Goal: Communication & Community: Ask a question

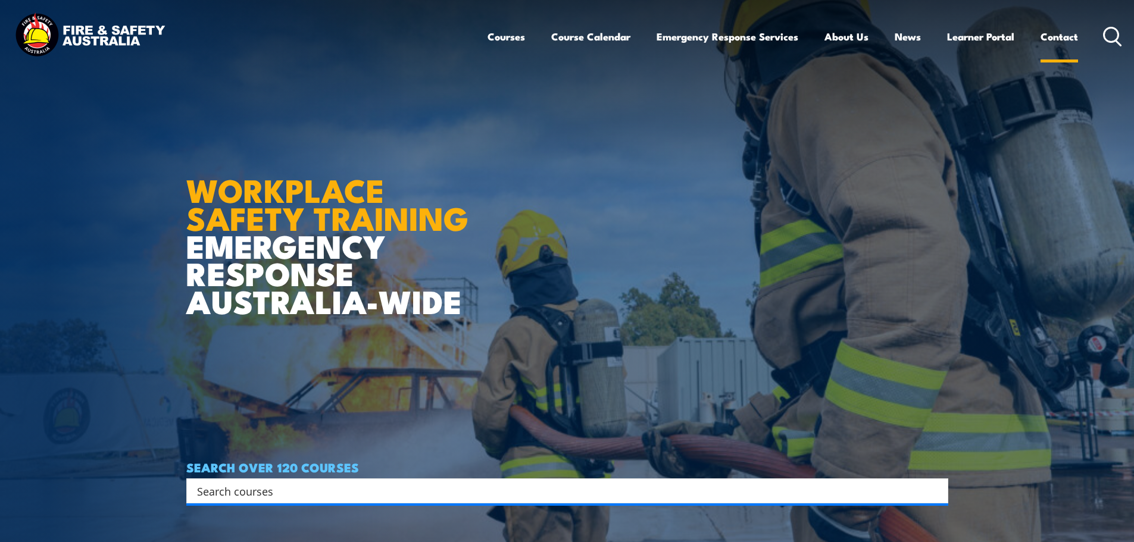
click at [1055, 36] on link "Contact" at bounding box center [1060, 37] width 38 height 32
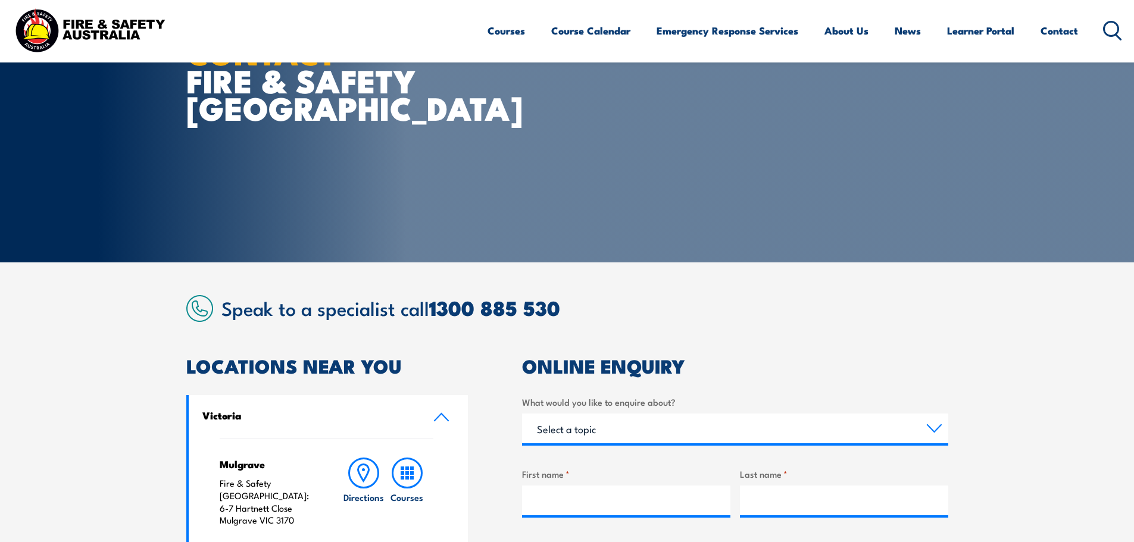
scroll to position [298, 0]
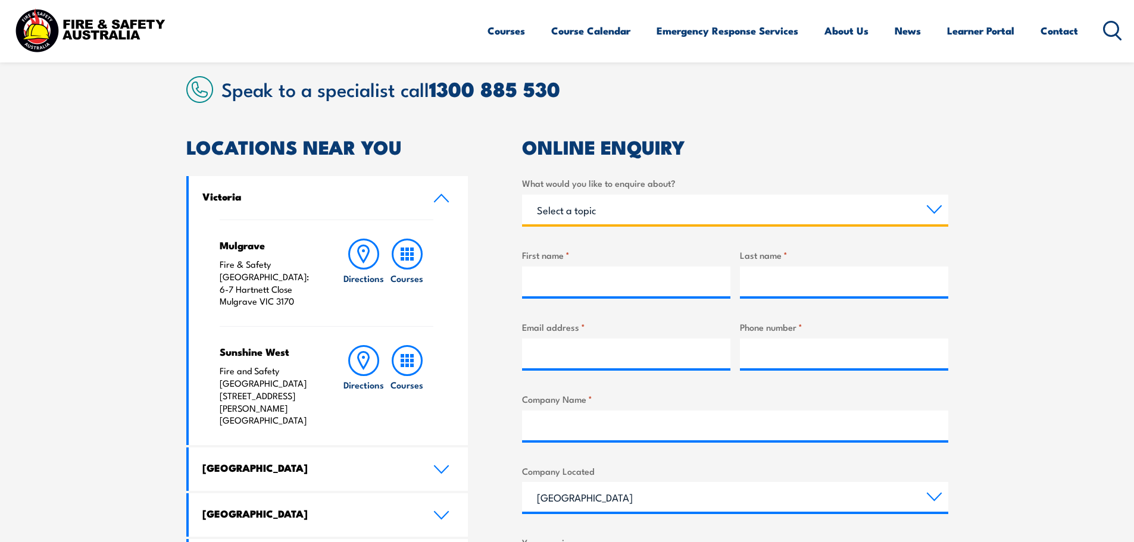
click at [725, 213] on select "Select a topic Training Emergency Response Services General Enquiry" at bounding box center [735, 210] width 426 height 30
select select "General Enquiry"
click at [522, 195] on select "Select a topic Training Emergency Response Services General Enquiry" at bounding box center [735, 210] width 426 height 30
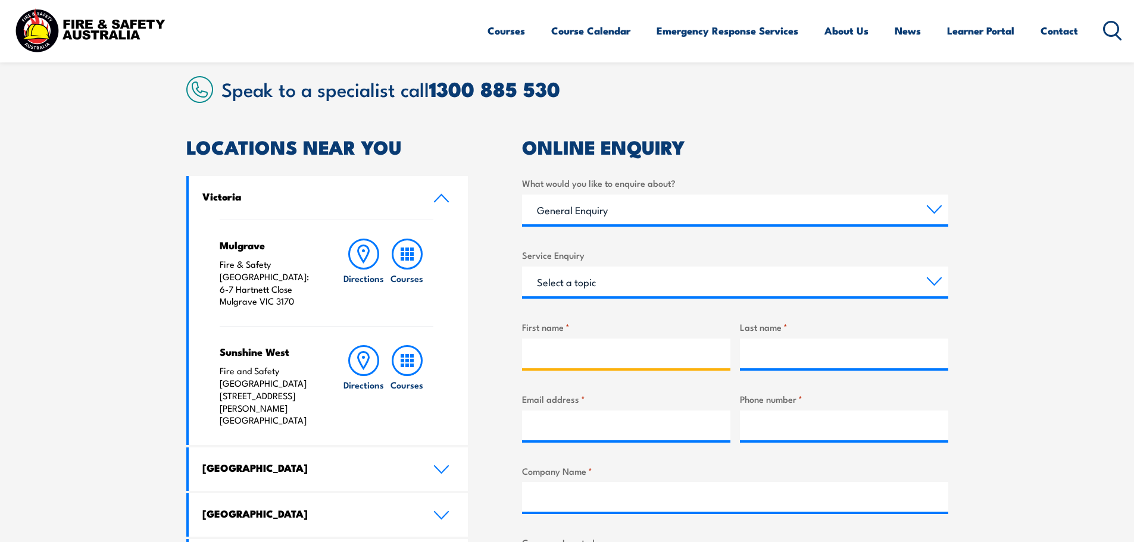
click at [584, 339] on input "First name *" at bounding box center [626, 354] width 208 height 30
type input "RHYNO"
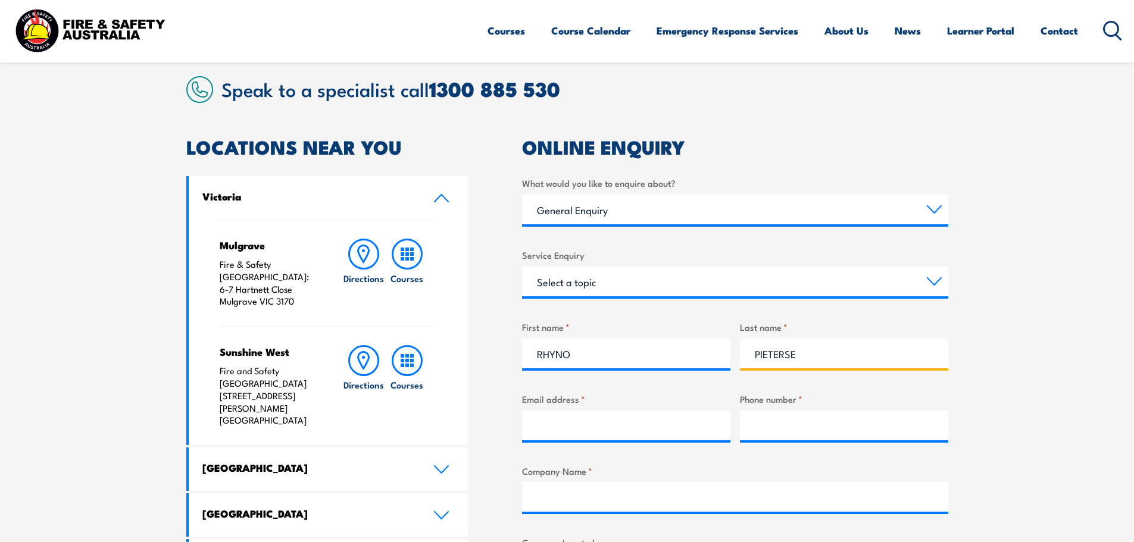
type input "PIETERSE"
click at [569, 435] on input "Email address *" at bounding box center [626, 426] width 208 height 30
paste input "R.Pieterse@eilbeckcranes.com"
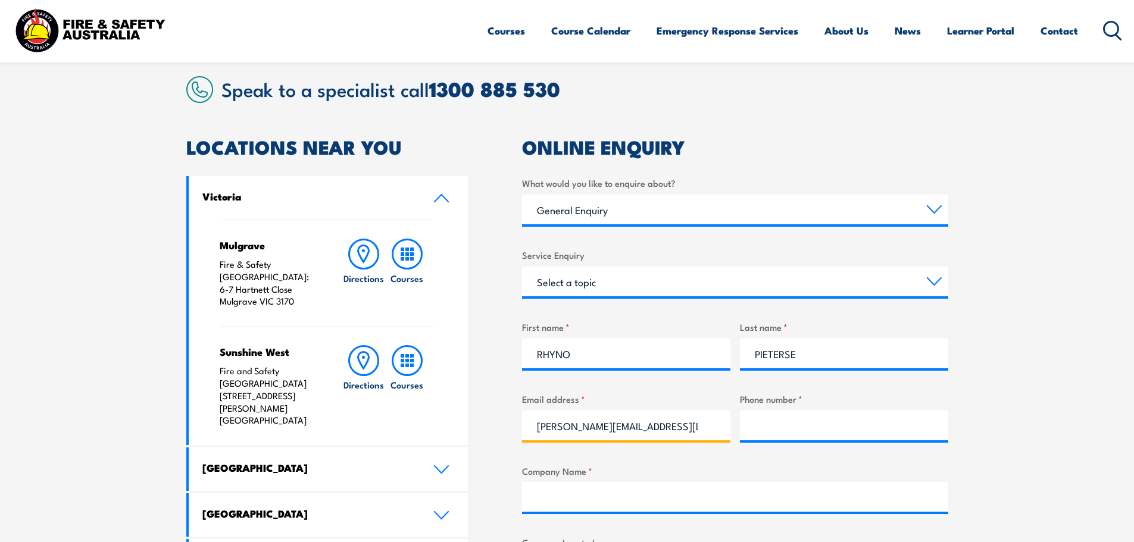
type input "R.Pieterse@eilbeckcranes.com"
click at [831, 425] on input "Phone number *" at bounding box center [844, 426] width 208 height 30
type input "02 9829 3700"
click at [616, 494] on input "Company Name *" at bounding box center [735, 497] width 426 height 30
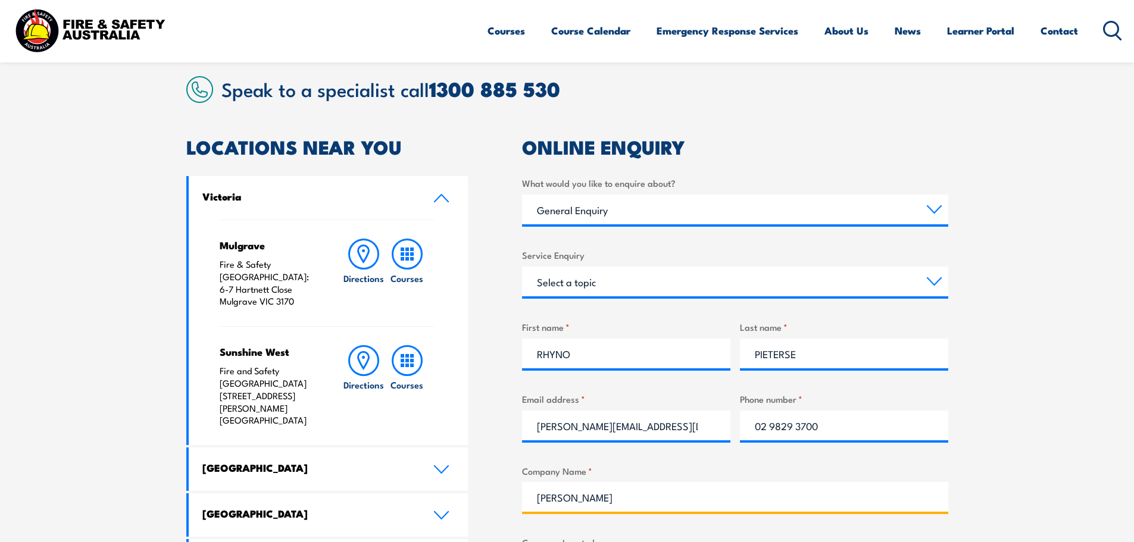
click at [540, 502] on input "eilbeck cranes" at bounding box center [735, 497] width 426 height 30
click at [573, 497] on input "Eilbeck cranes" at bounding box center [735, 497] width 426 height 30
click at [638, 502] on input "Eilbeck Cranes" at bounding box center [735, 497] width 426 height 30
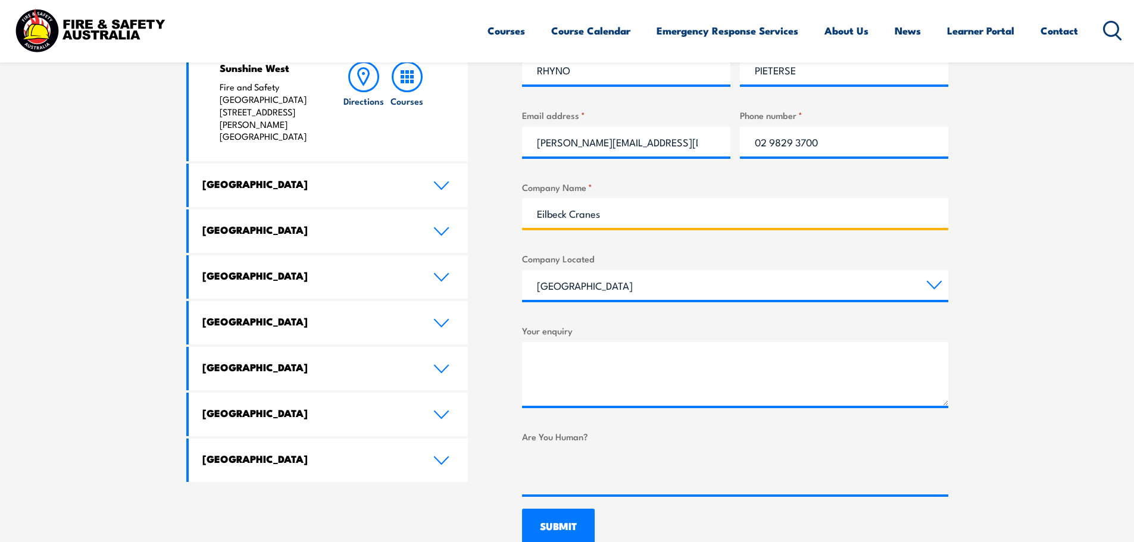
scroll to position [595, 0]
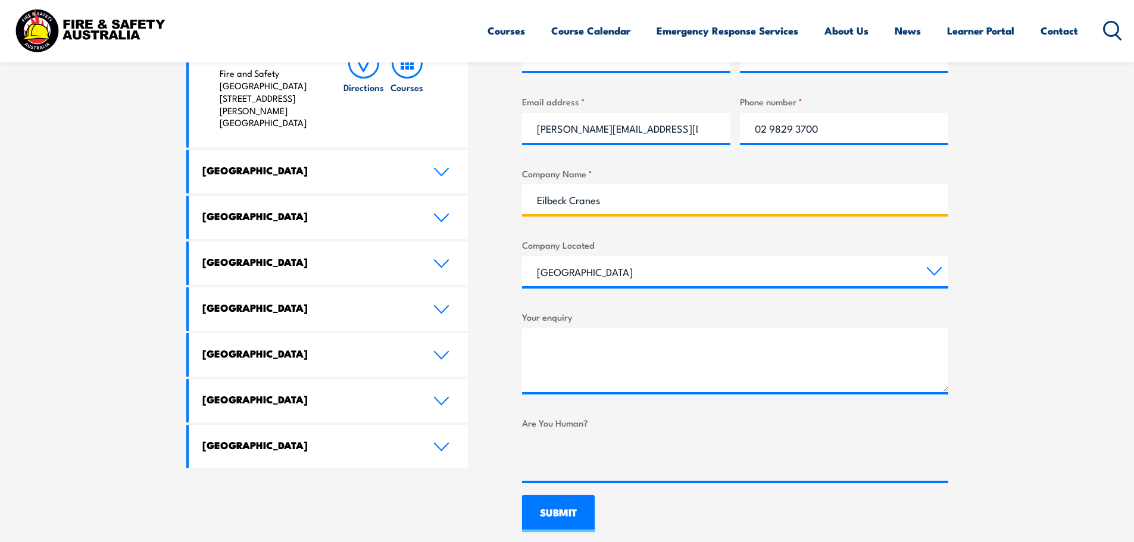
type input "Eilbeck Cranes"
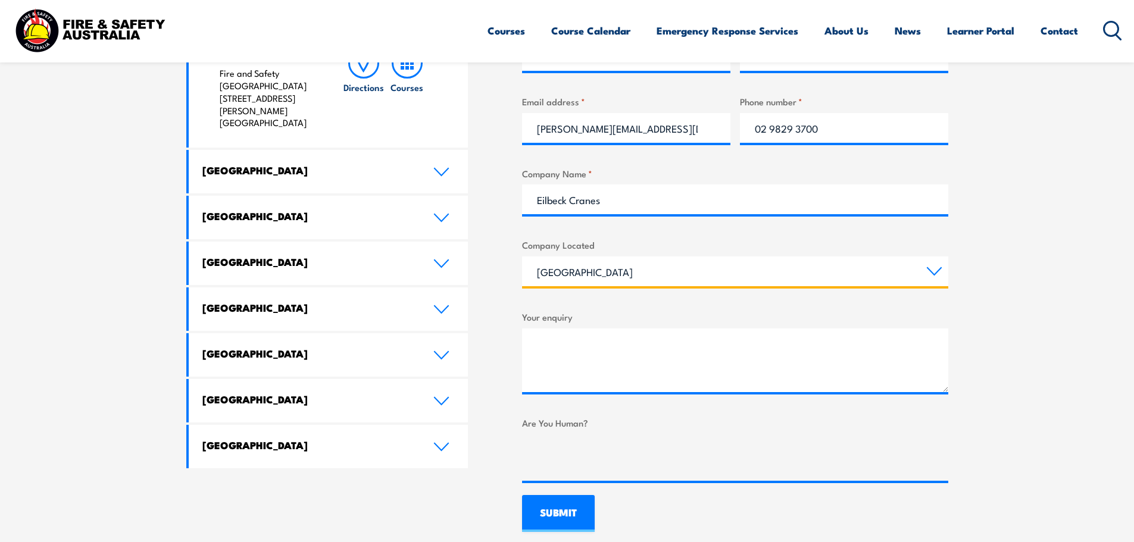
click at [614, 283] on select "Queensland New South Wales Australian Capital Territory Victoria South Australi…" at bounding box center [735, 272] width 426 height 30
select select "South Australia"
click at [522, 257] on select "Queensland New South Wales Australian Capital Territory Victoria South Australi…" at bounding box center [735, 272] width 426 height 30
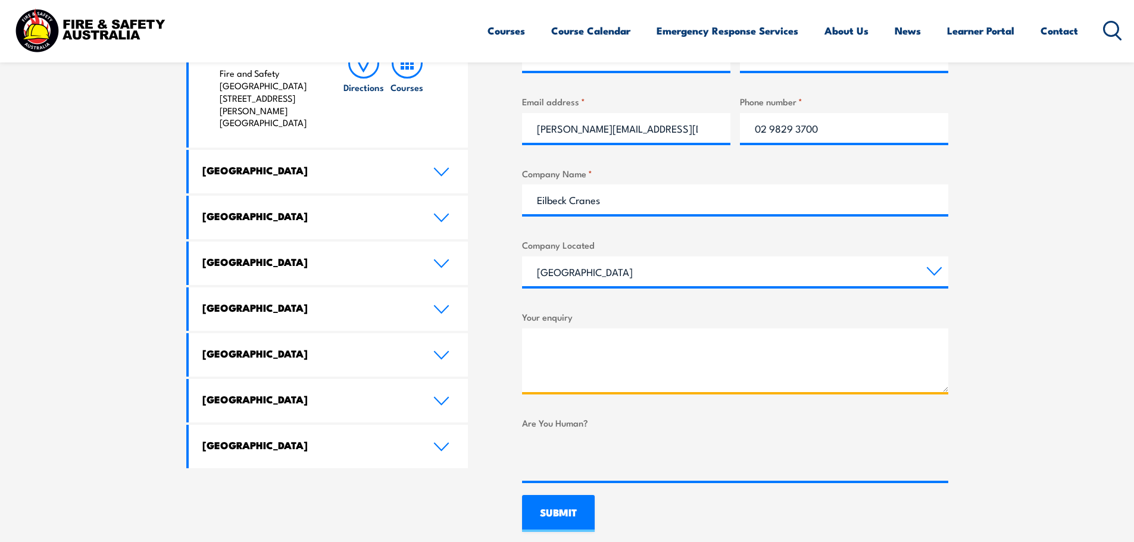
click at [564, 335] on textarea "Your enquiry" at bounding box center [735, 361] width 426 height 64
paste textarea "R.Pieterse@eilbeckcranes.com"
click at [697, 352] on textarea "R.Pieterse@eilbeckcranes.com" at bounding box center [735, 361] width 426 height 64
drag, startPoint x: 686, startPoint y: 346, endPoint x: 525, endPoint y: 336, distance: 161.7
click at [525, 336] on textarea "R.Pieterse@eilbeckcranes.com" at bounding box center [735, 361] width 426 height 64
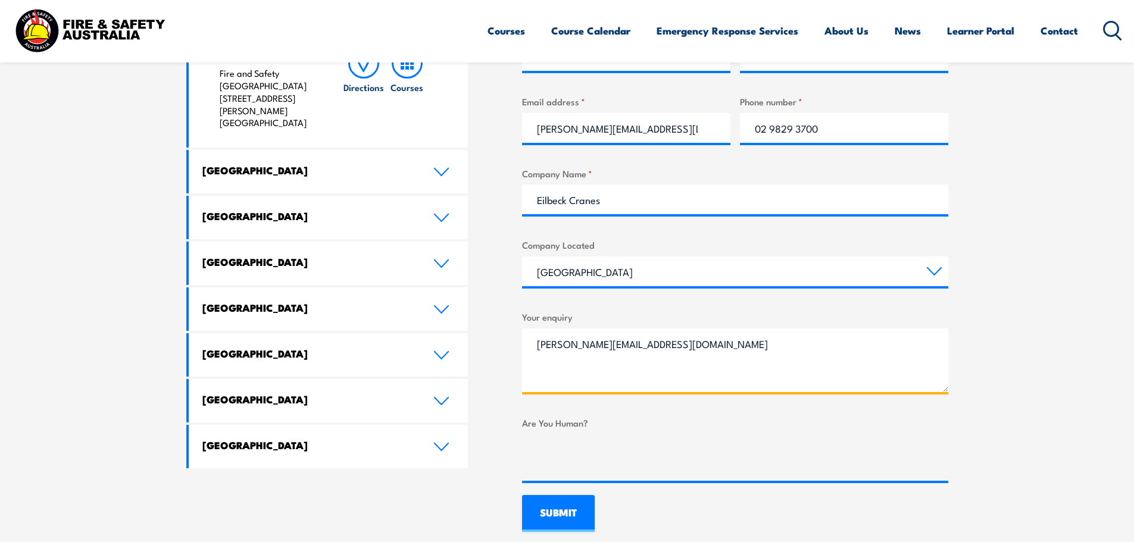
paste textarea "Good day Sales, Kindly furnish us with a quotation for the below: Delivered to …"
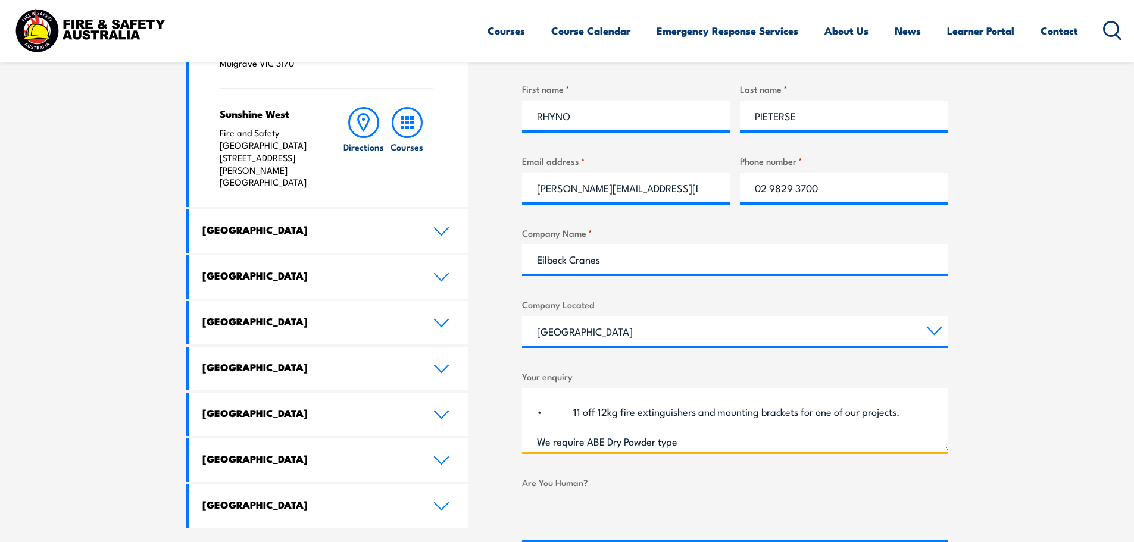
scroll to position [357, 0]
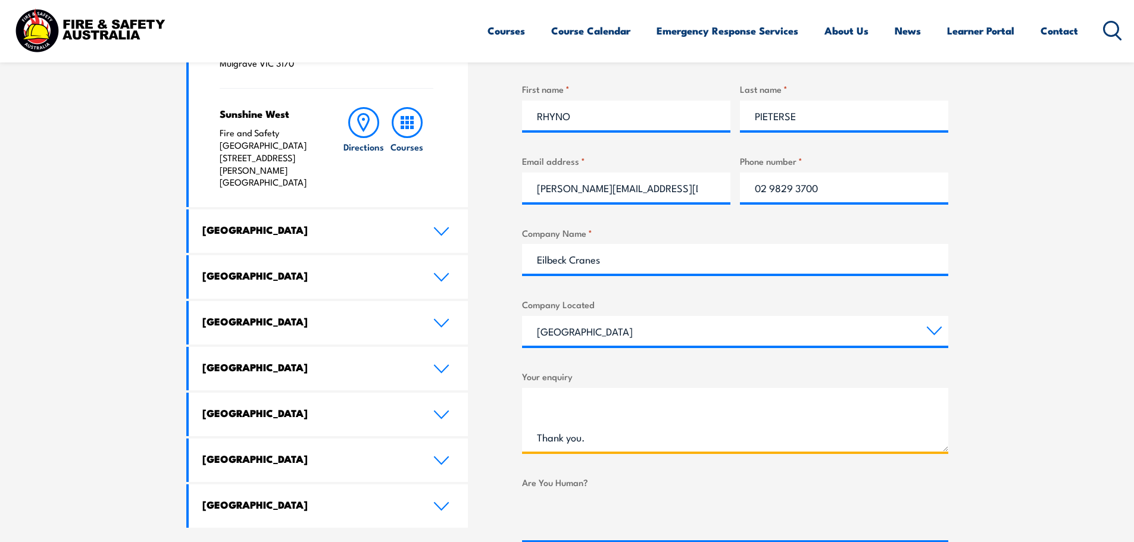
type textarea "Good day Sales, Kindly furnish us with a quotation for the below: Delivered to …"
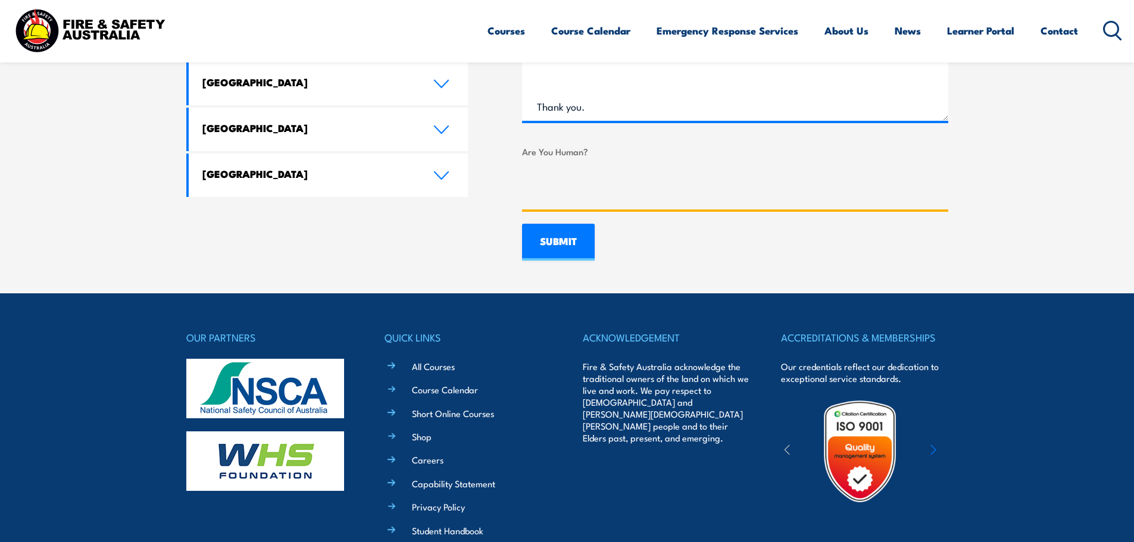
scroll to position [893, 0]
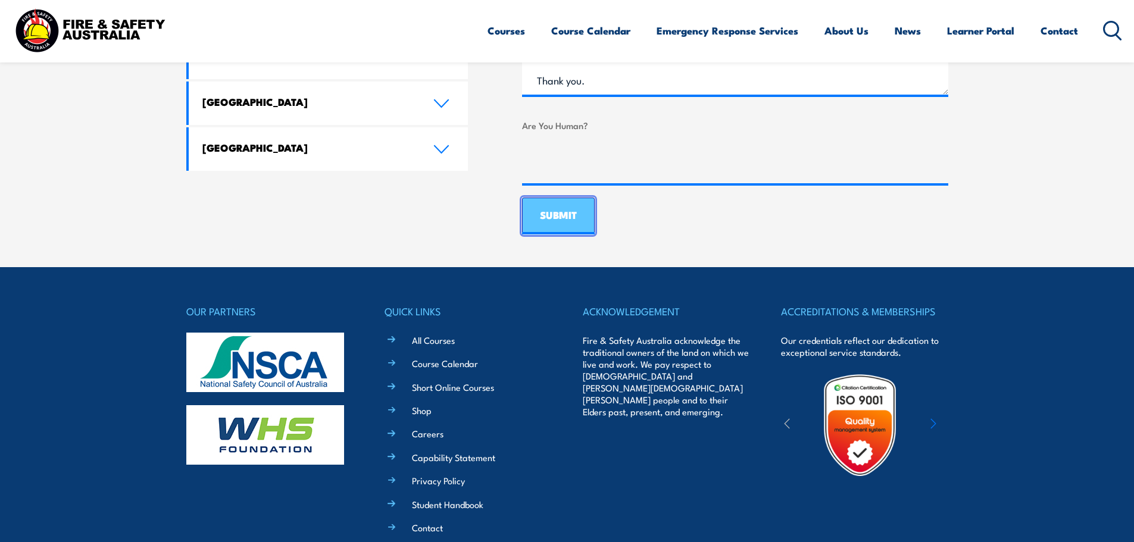
click at [562, 221] on input "SUBMIT" at bounding box center [558, 216] width 73 height 37
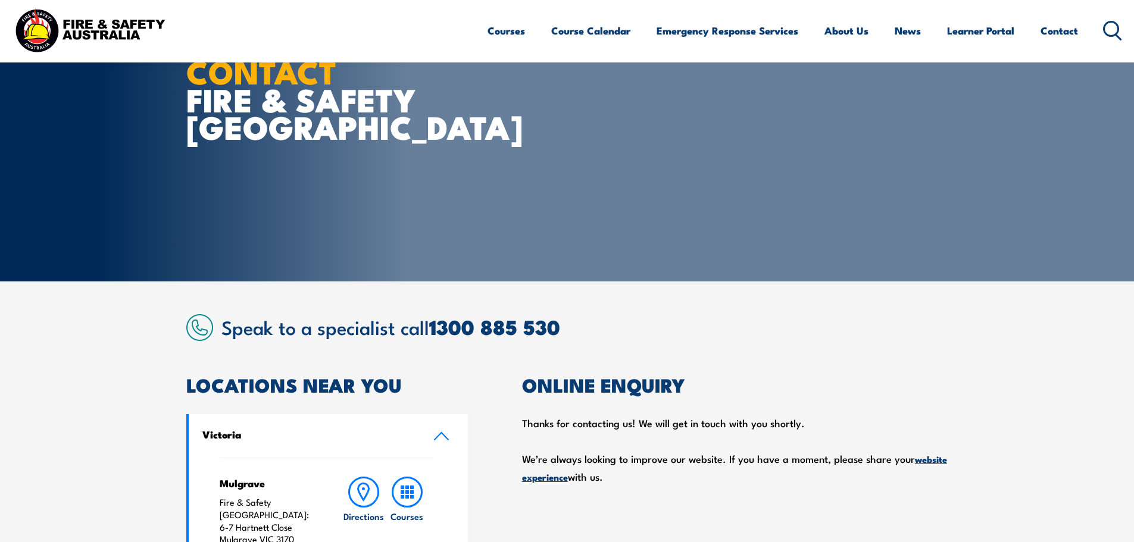
scroll to position [0, 0]
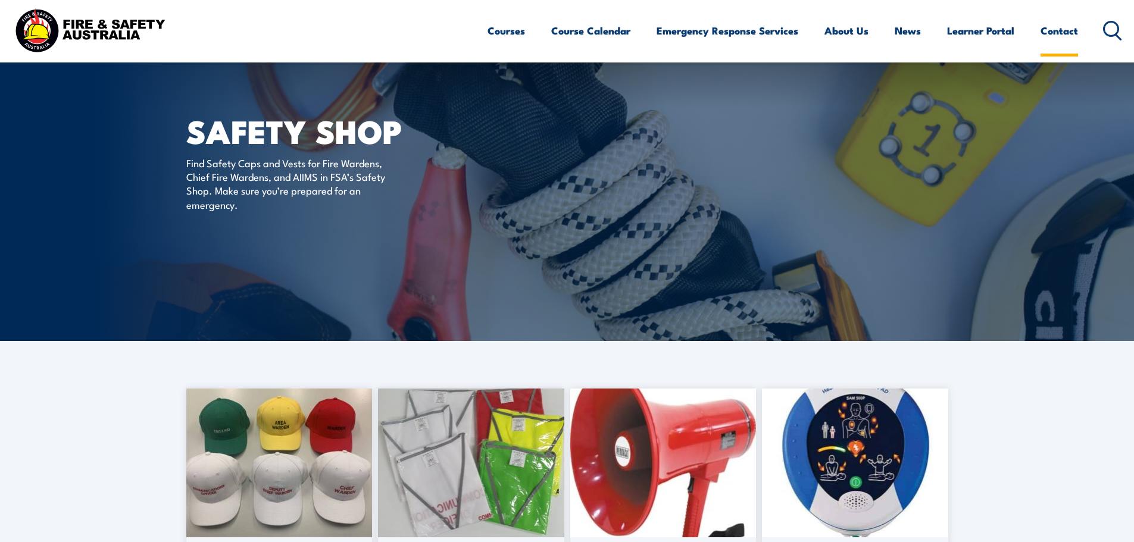
click at [1069, 30] on link "Contact" at bounding box center [1060, 31] width 38 height 32
